Goal: Navigation & Orientation: Find specific page/section

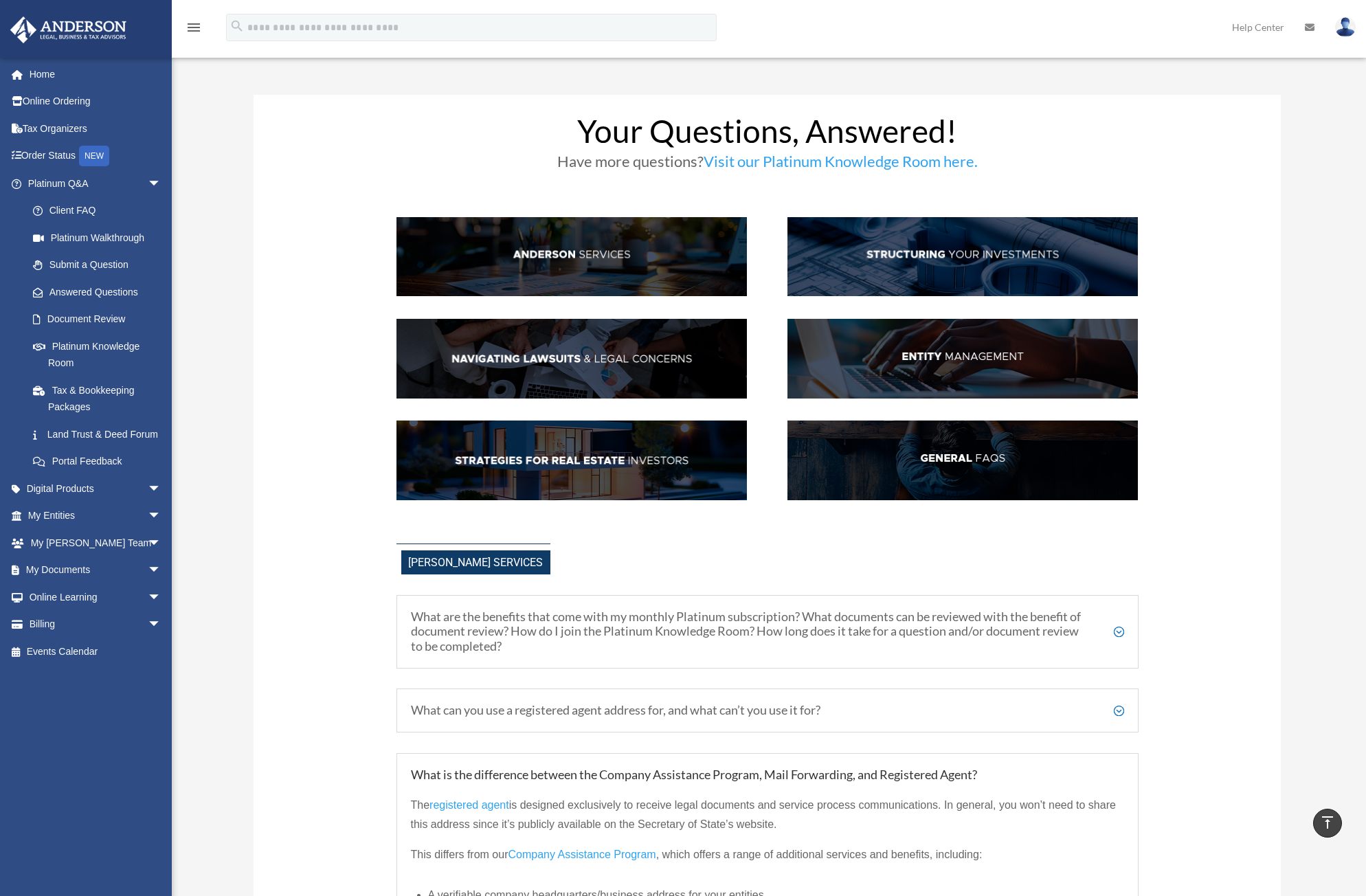
scroll to position [805, 0]
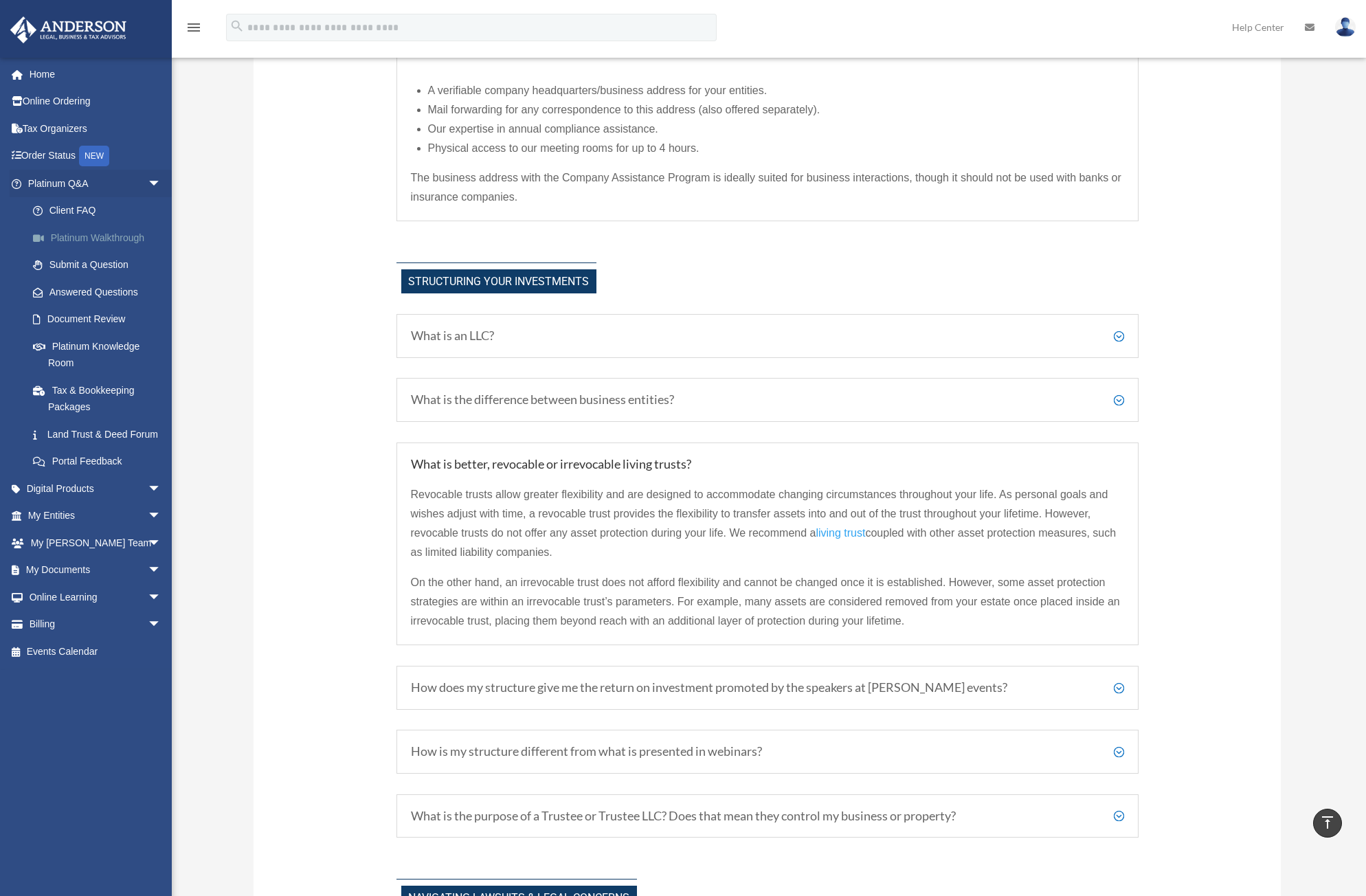
click at [115, 245] on link "Platinum Walkthrough" at bounding box center [100, 238] width 163 height 28
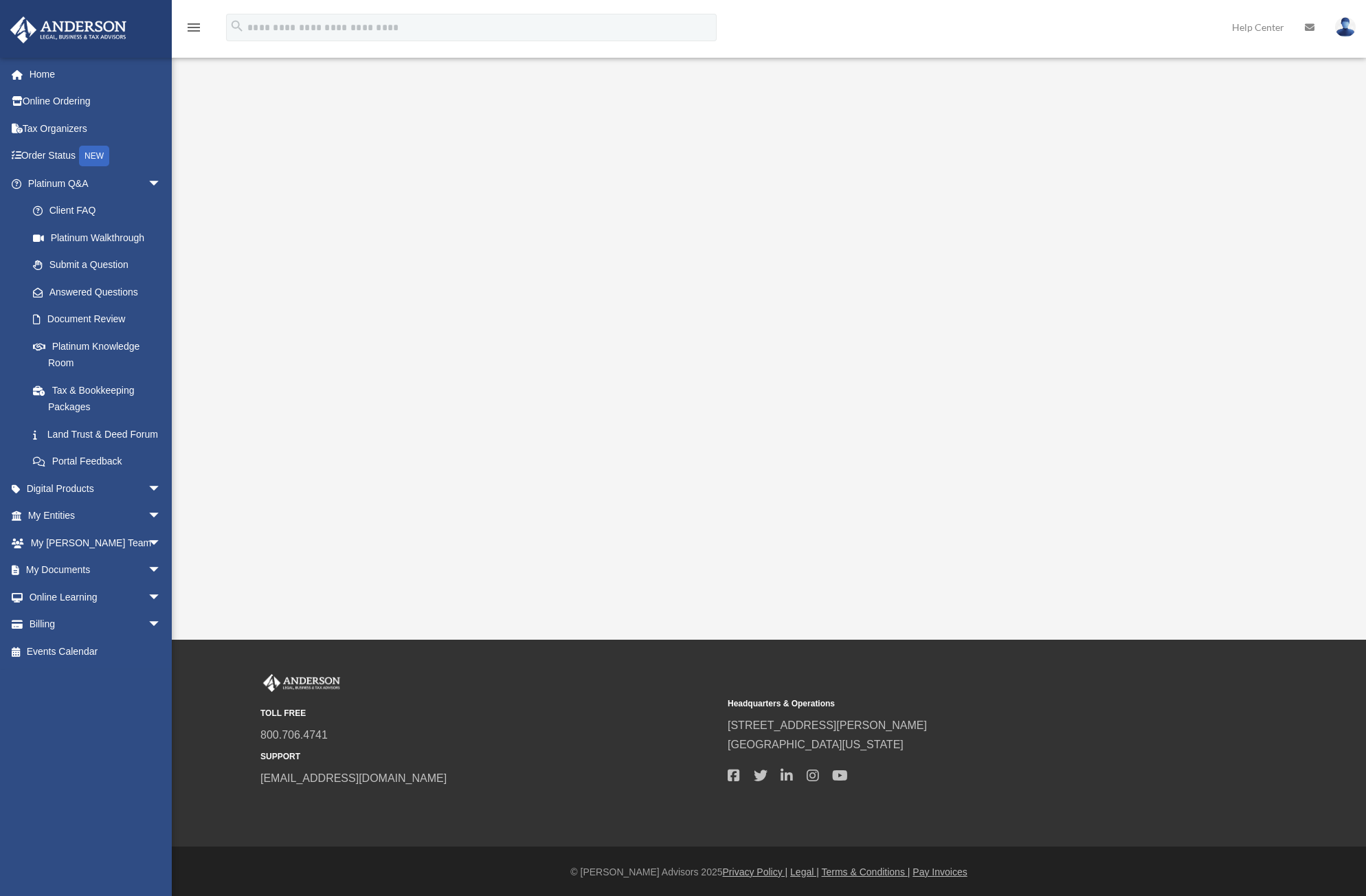
click at [1350, 31] on img at bounding box center [1346, 27] width 21 height 20
click at [1116, 60] on link "My Profile" at bounding box center [1139, 64] width 137 height 28
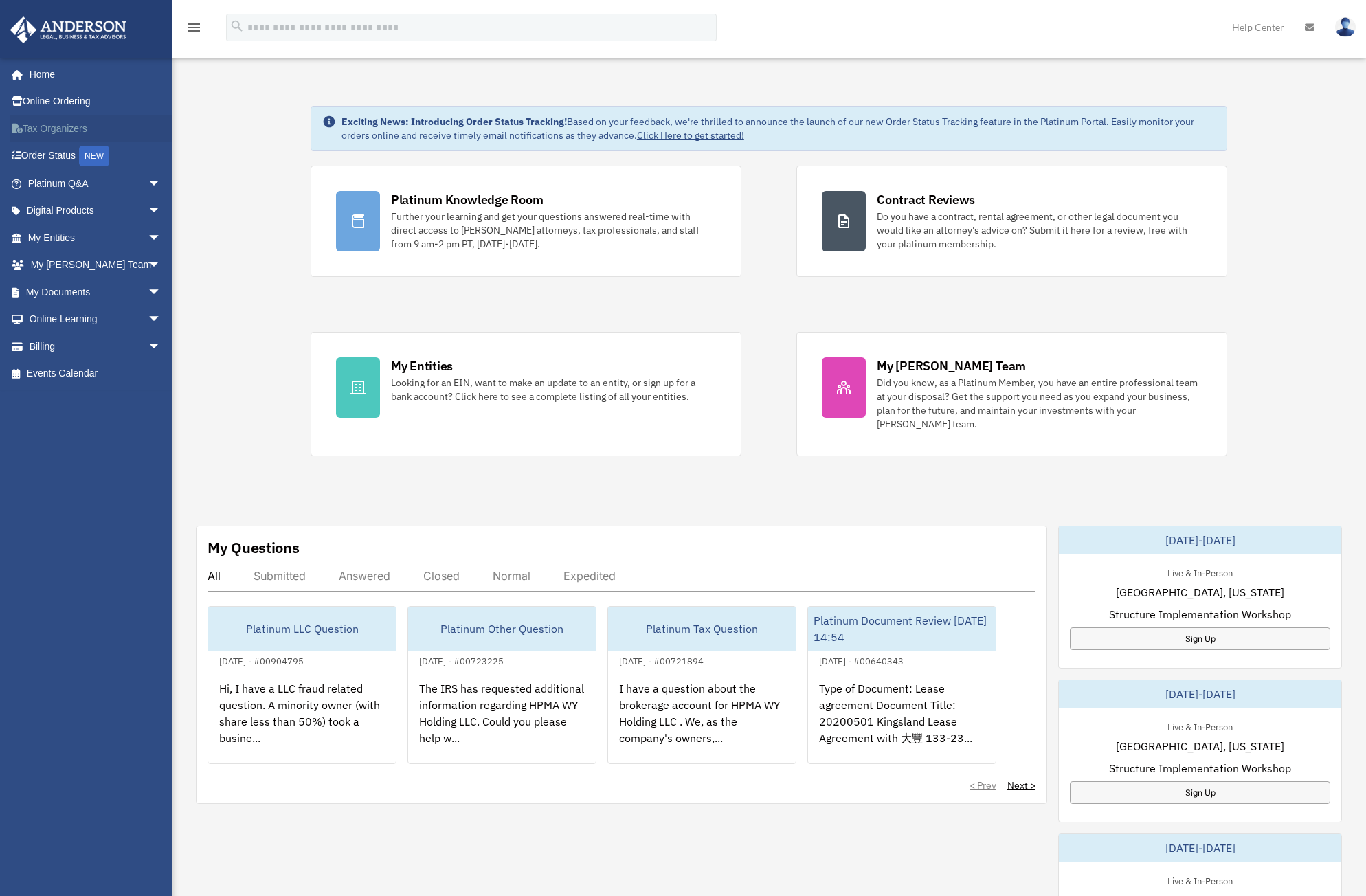
click at [65, 126] on link "Tax Organizers" at bounding box center [96, 129] width 172 height 28
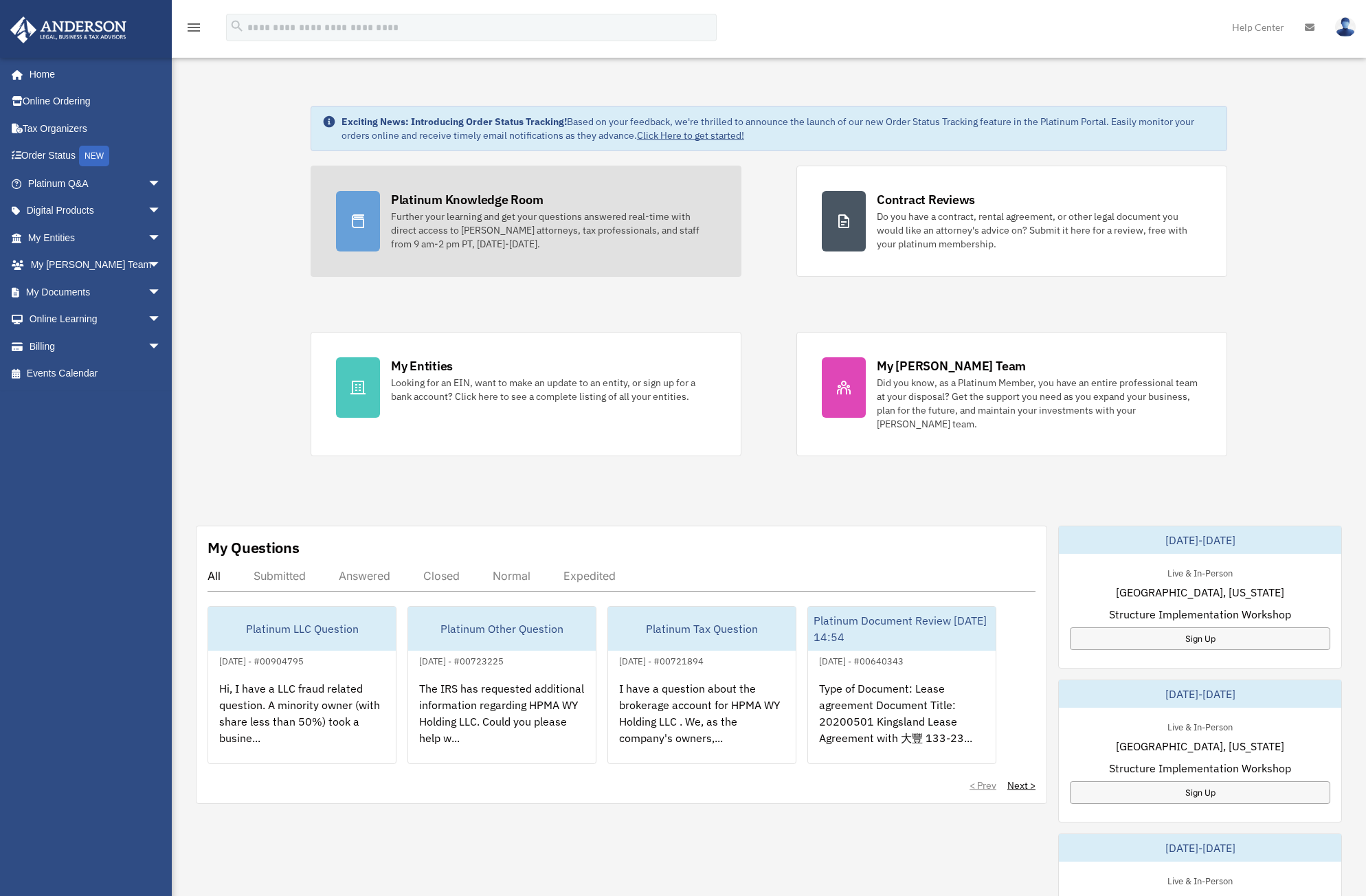
click at [480, 228] on div "Further your learning and get your questions answered real-time with direct acc…" at bounding box center [554, 229] width 325 height 41
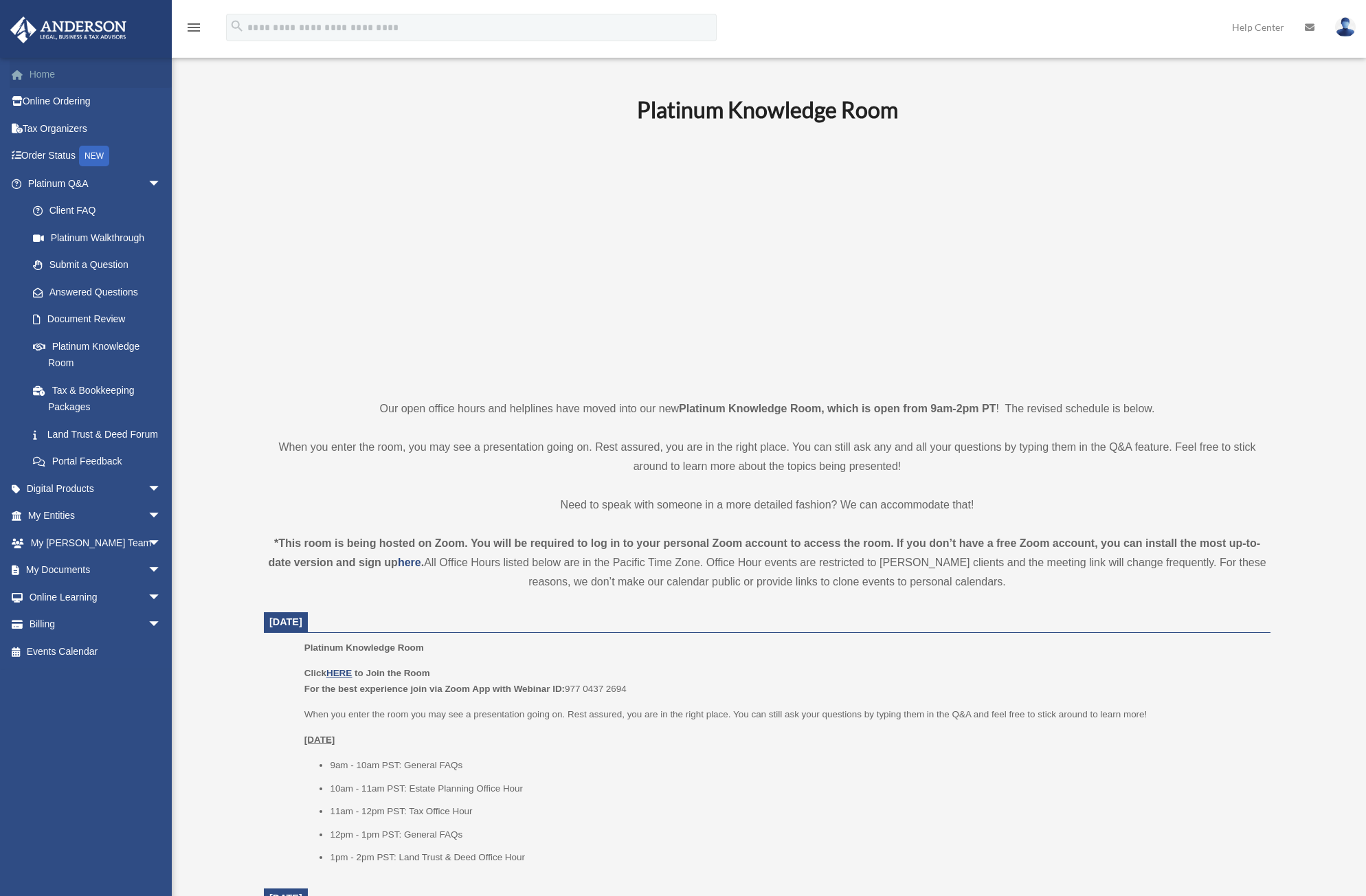
click at [39, 74] on link "Home" at bounding box center [96, 75] width 172 height 28
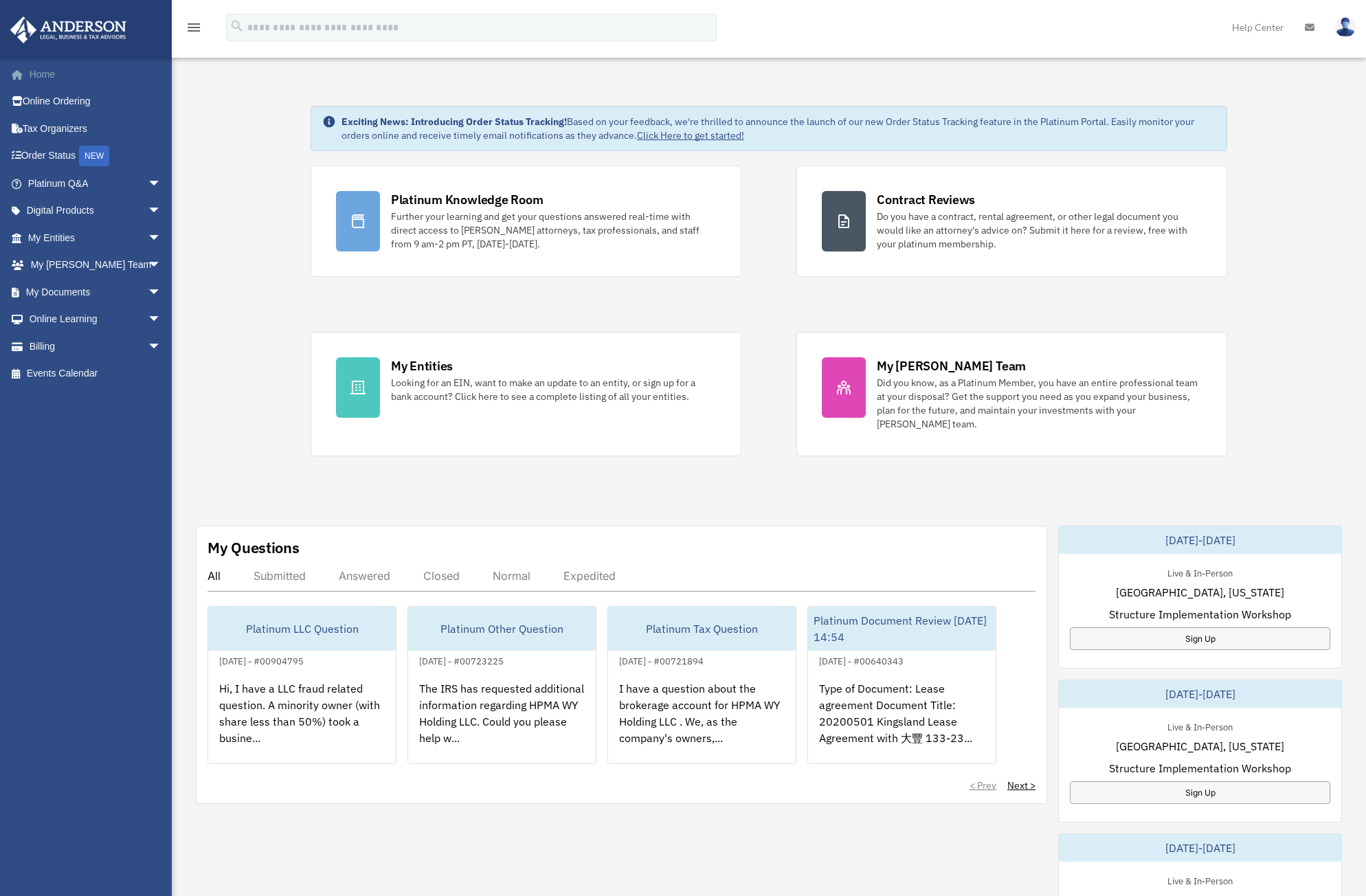
click at [52, 65] on link "Home" at bounding box center [96, 75] width 172 height 28
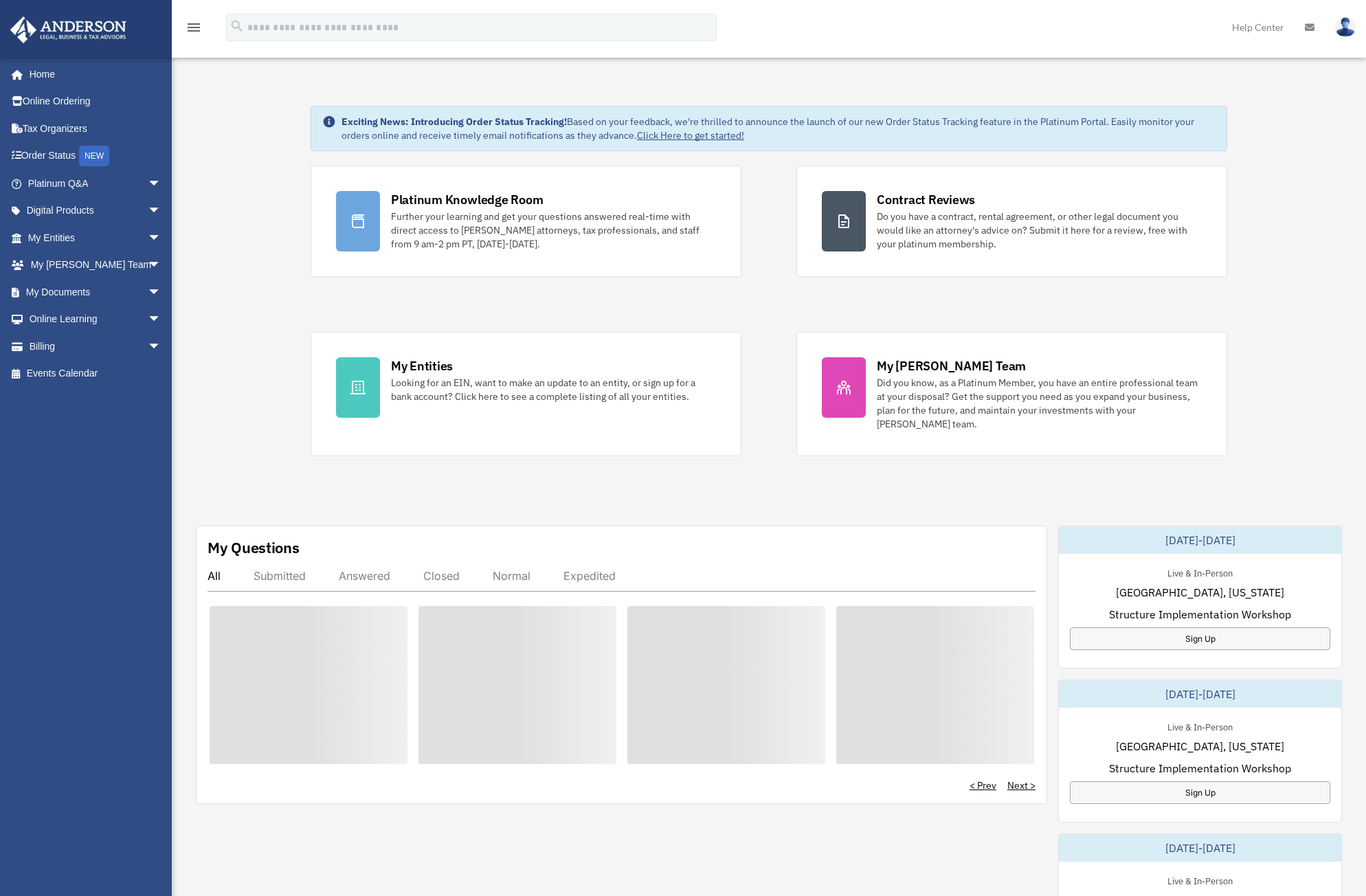
click at [540, 392] on div "Looking for an EIN, want to make an update to an entity, or sign up for a bank …" at bounding box center [554, 389] width 325 height 28
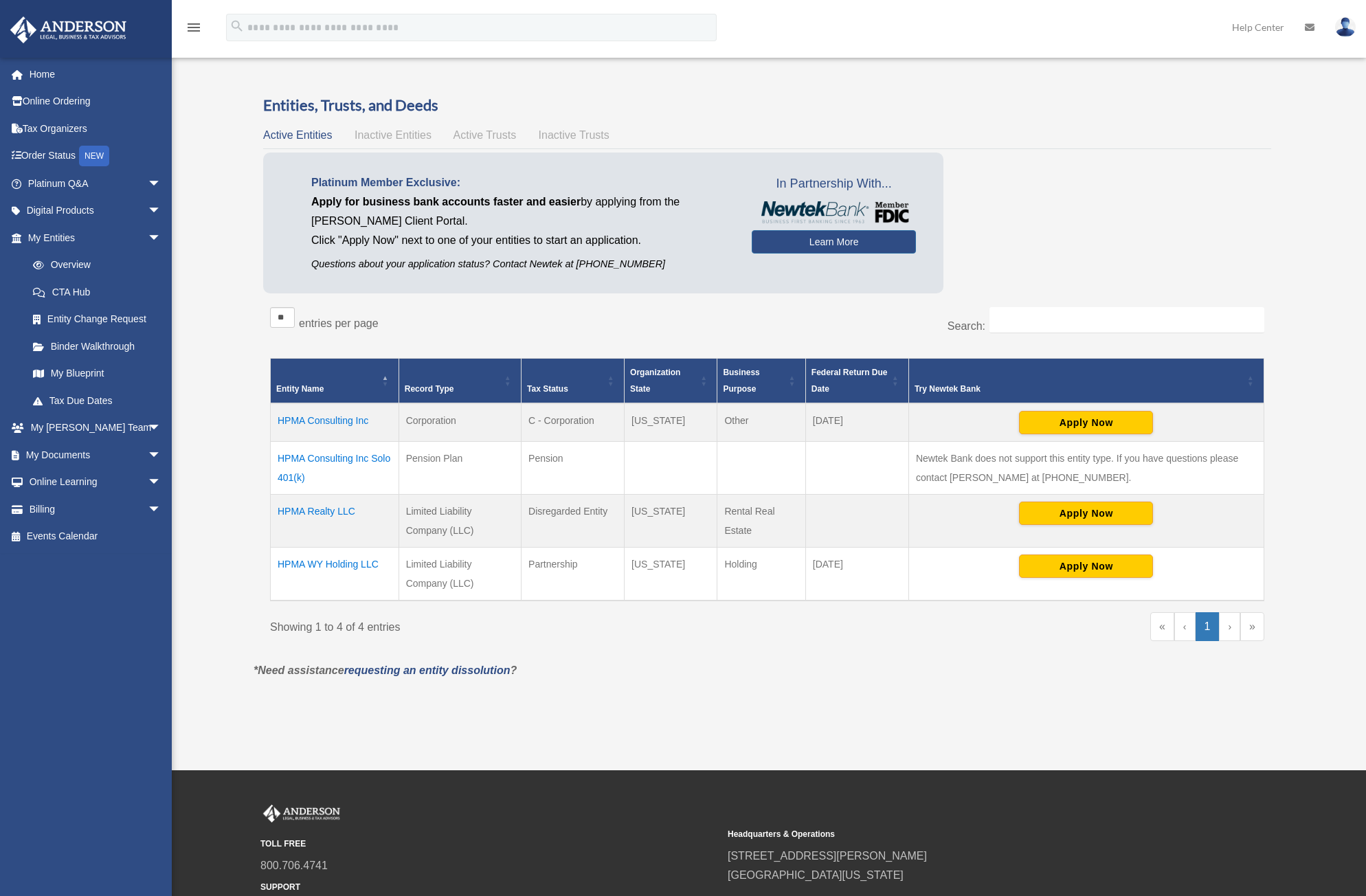
click at [365, 415] on td "HPMA Consulting Inc" at bounding box center [335, 422] width 129 height 38
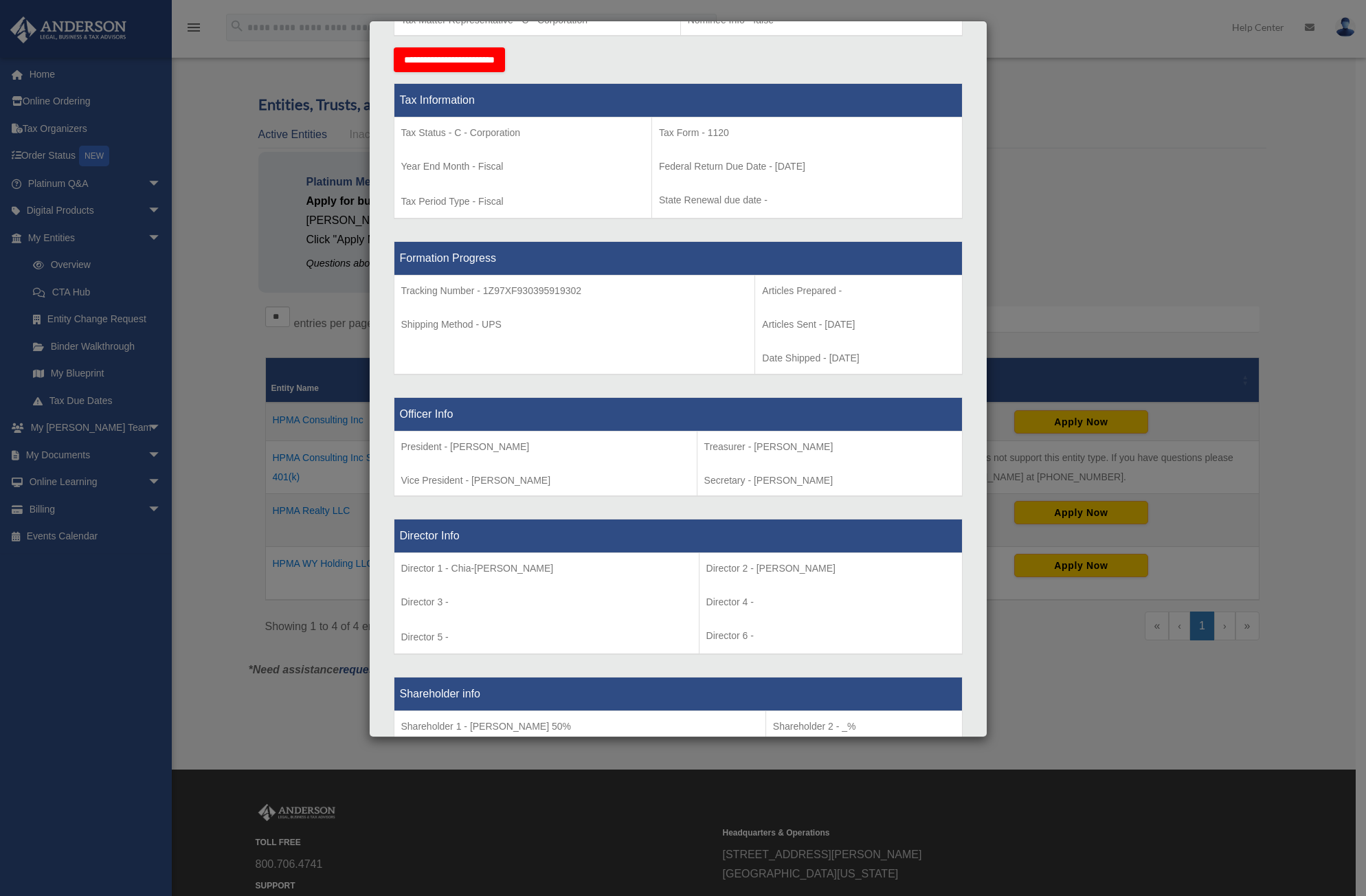
scroll to position [549, 0]
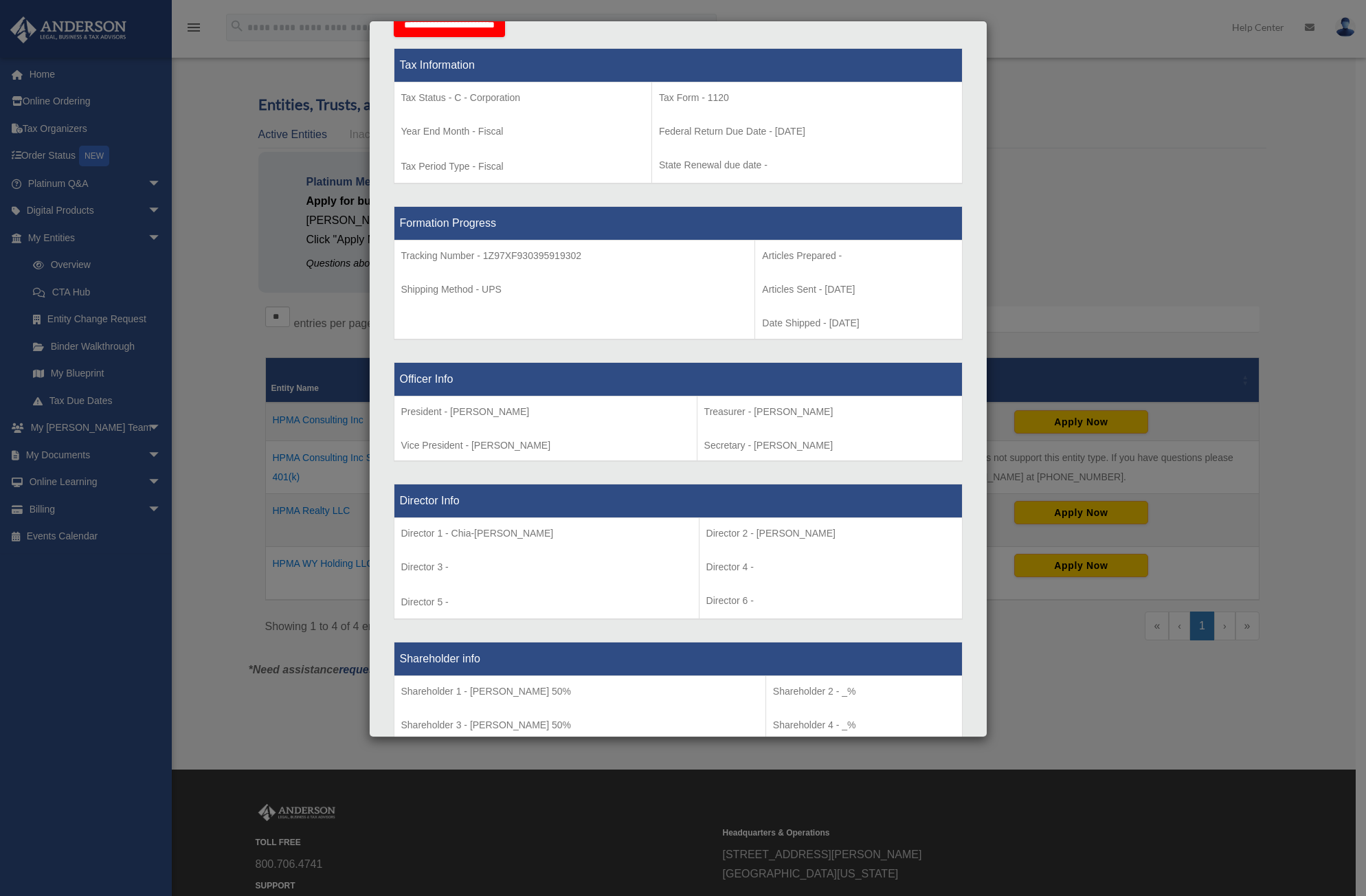
click at [219, 277] on div "Details × Articles Sent Organizational Date" at bounding box center [683, 448] width 1366 height 896
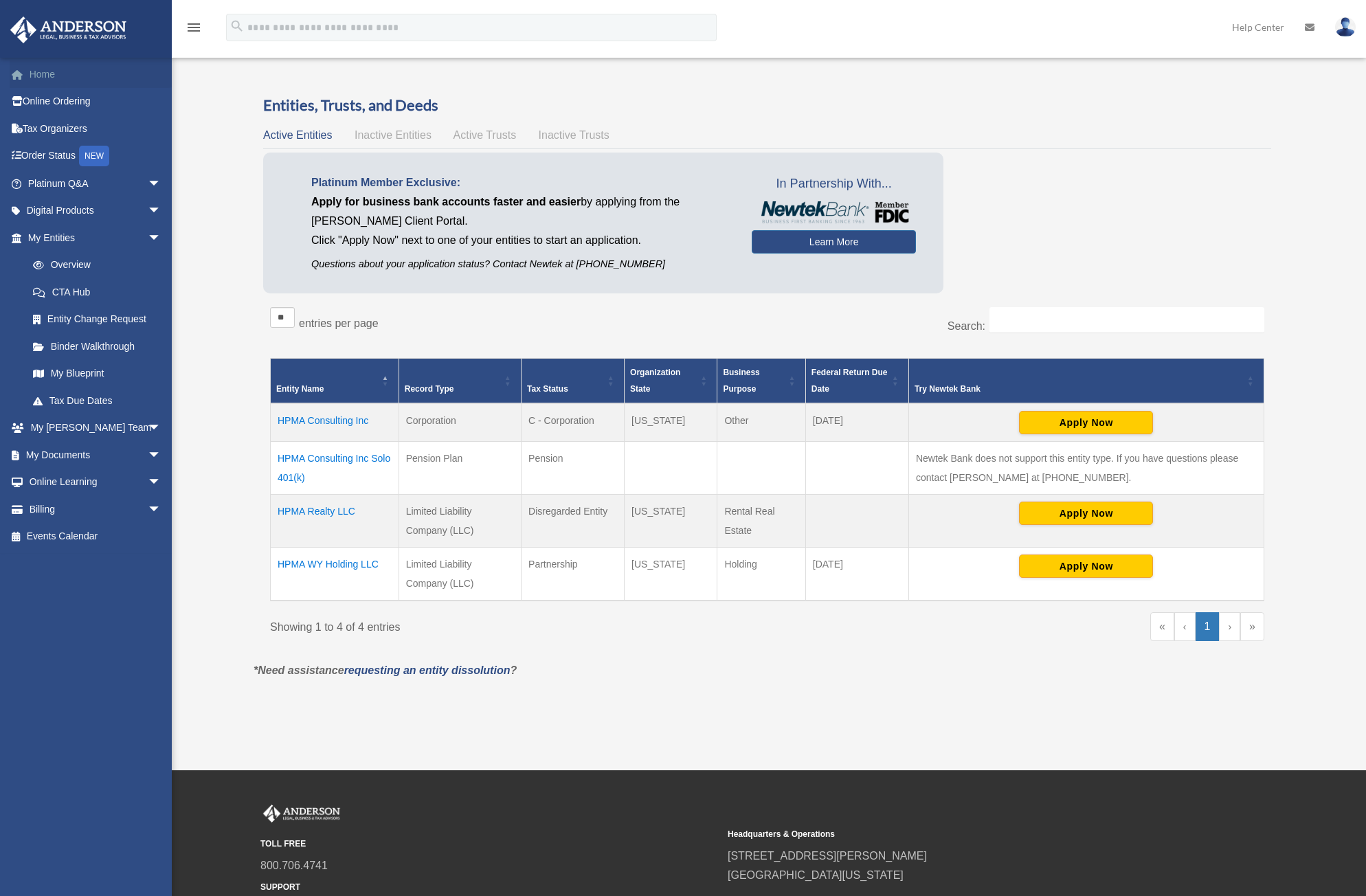
click at [37, 68] on link "Home" at bounding box center [96, 75] width 172 height 28
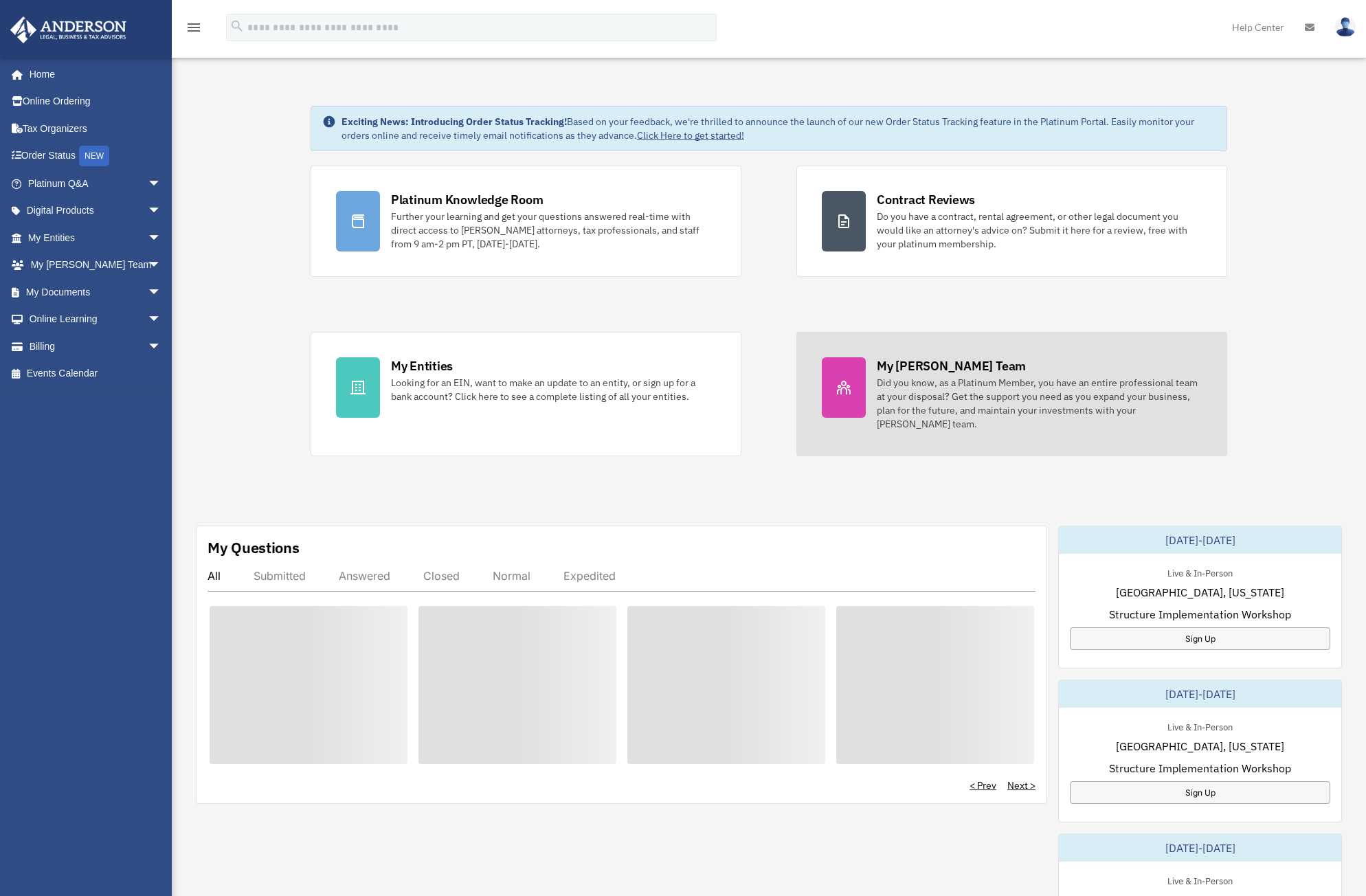
click at [921, 402] on div "Did you know, as a Platinum Member, you have an entire professional team at you…" at bounding box center [1040, 402] width 325 height 55
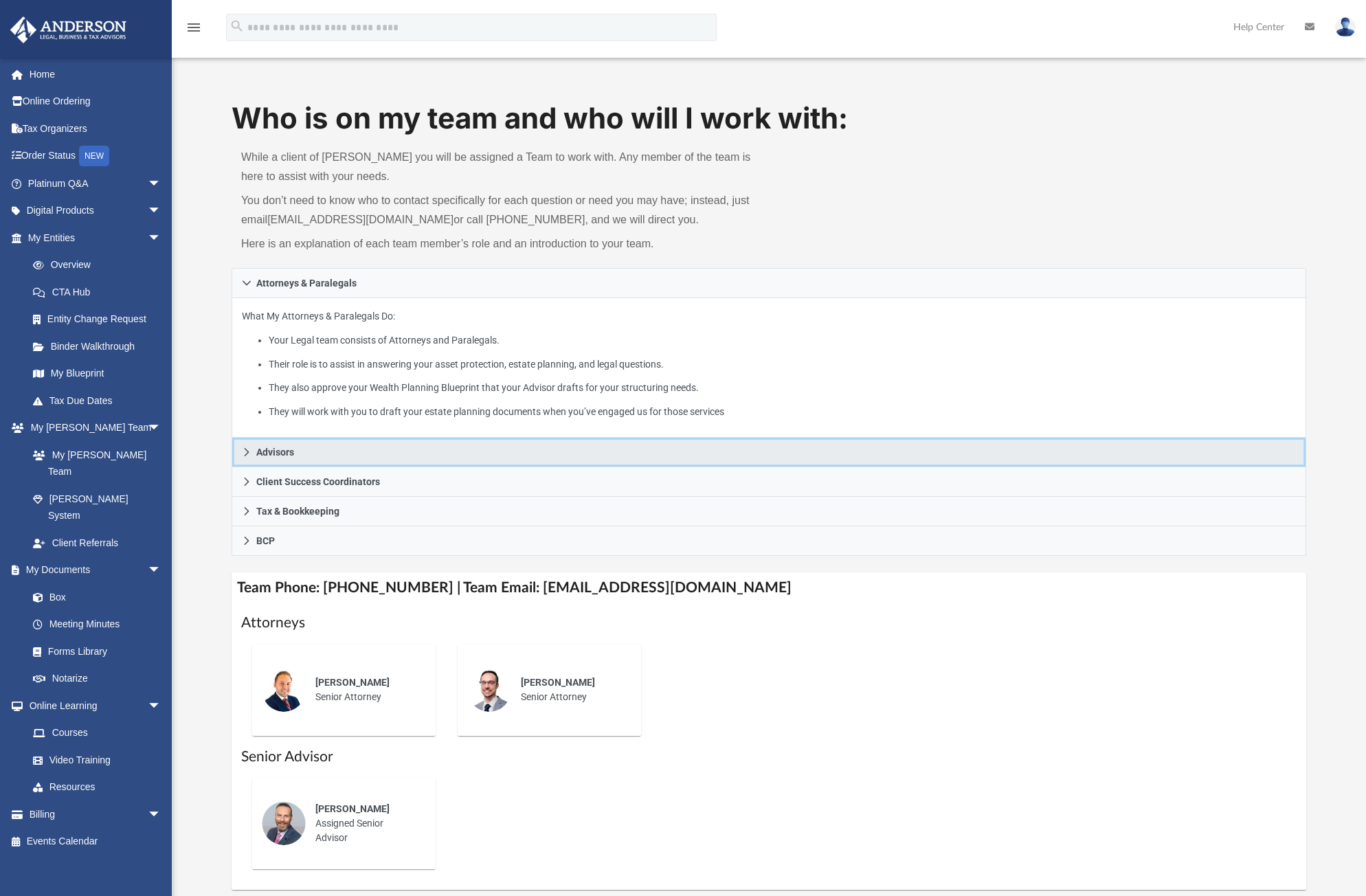
click at [246, 448] on icon at bounding box center [246, 452] width 10 height 10
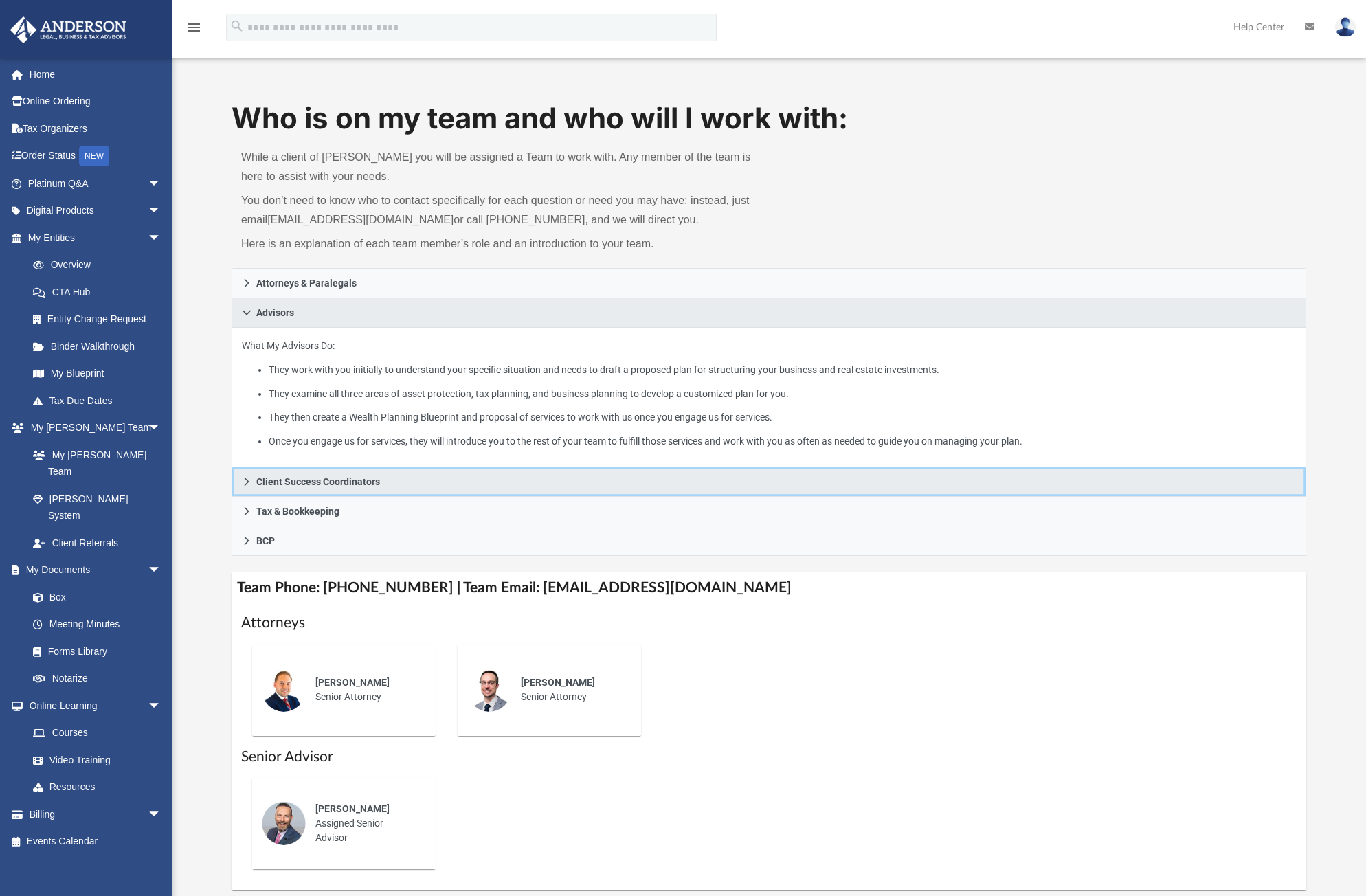
click at [263, 474] on link "Client Success Coordinators" at bounding box center [769, 481] width 1075 height 30
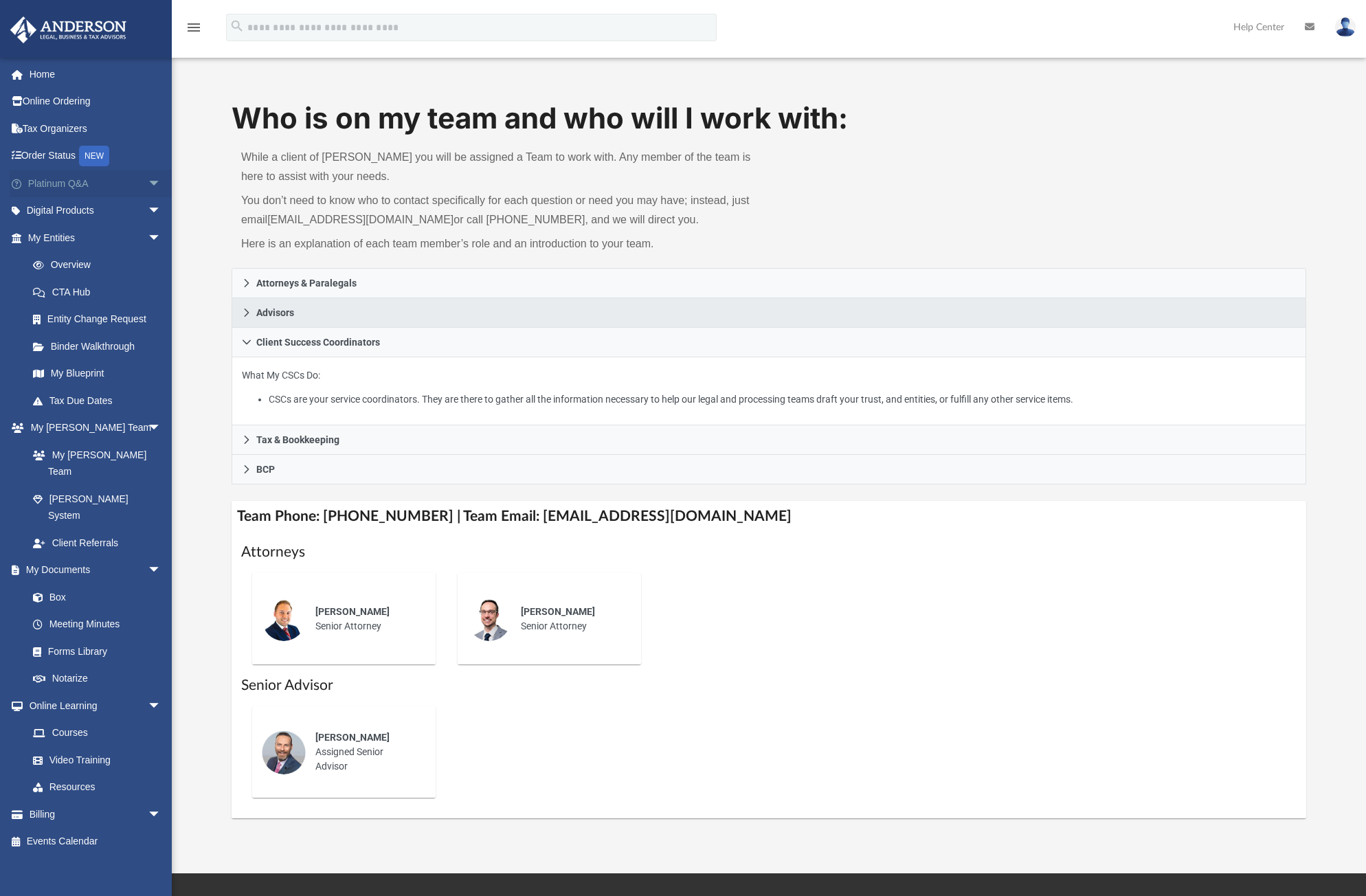
click at [66, 182] on link "Platinum Q&A arrow_drop_down" at bounding box center [96, 183] width 172 height 28
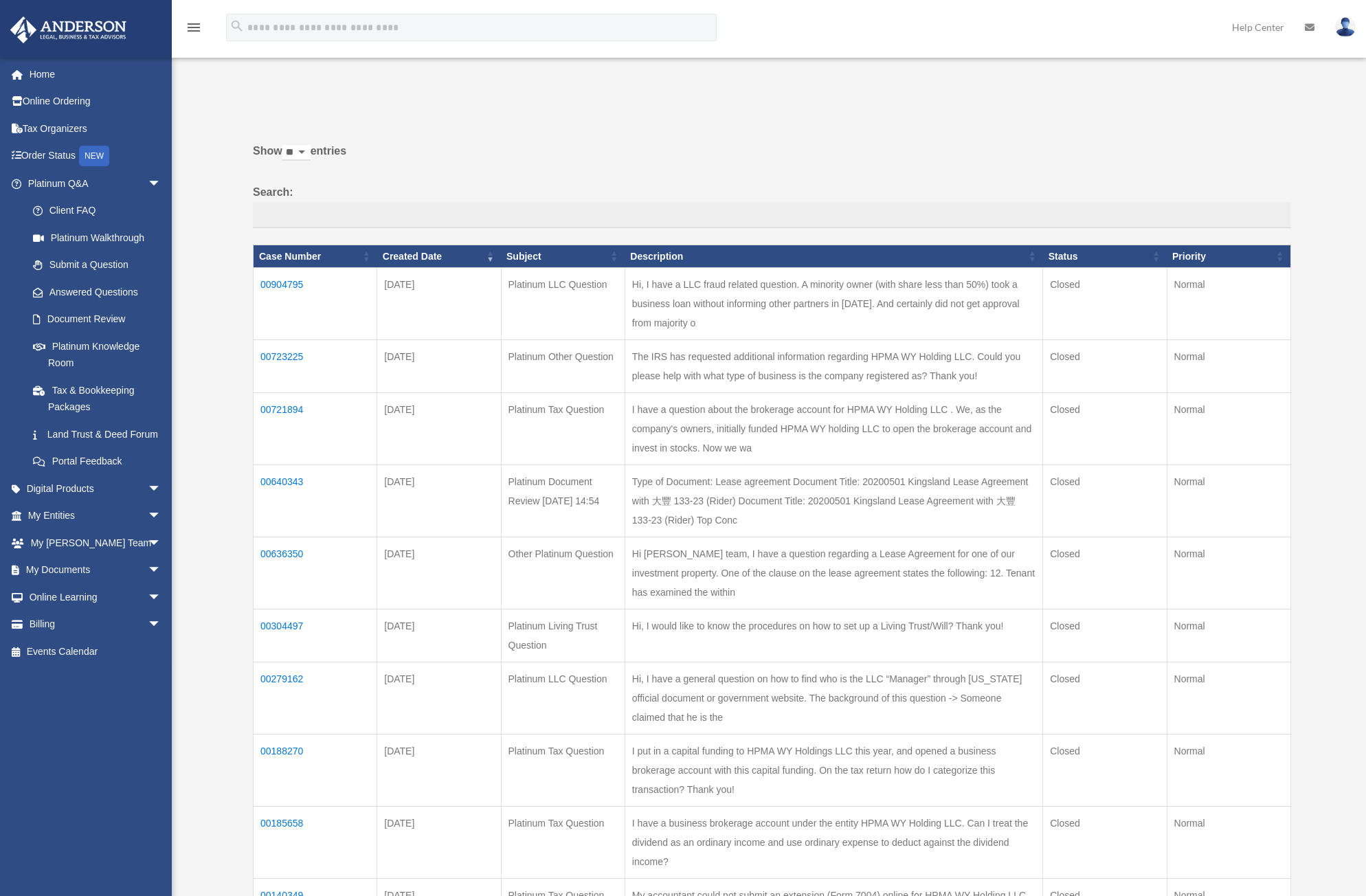
click at [589, 121] on div "Do you really want to log out? Yes No Show ** ** ** *** entries Search: Case Nu…" at bounding box center [767, 542] width 1048 height 895
click at [90, 211] on link "Client FAQ" at bounding box center [100, 211] width 163 height 28
